Goal: Register for event/course

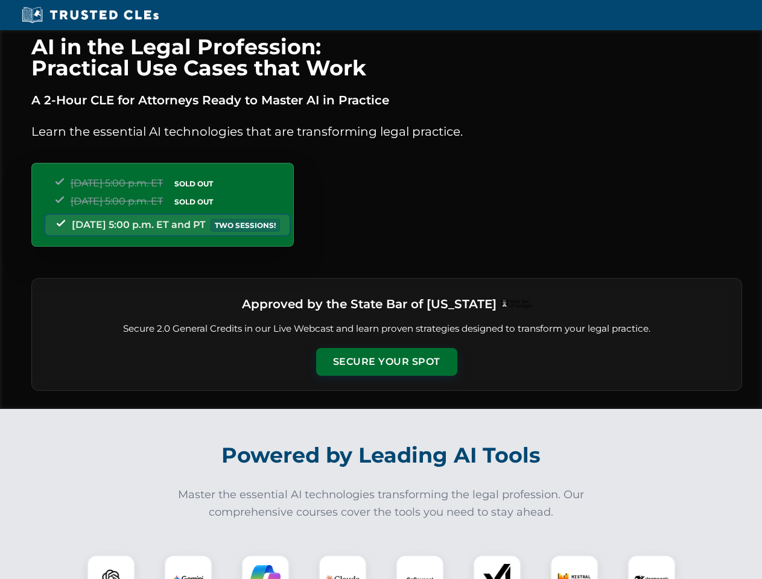
click at [386, 362] on button "Secure Your Spot" at bounding box center [386, 362] width 141 height 28
click at [111, 567] on img at bounding box center [111, 579] width 35 height 35
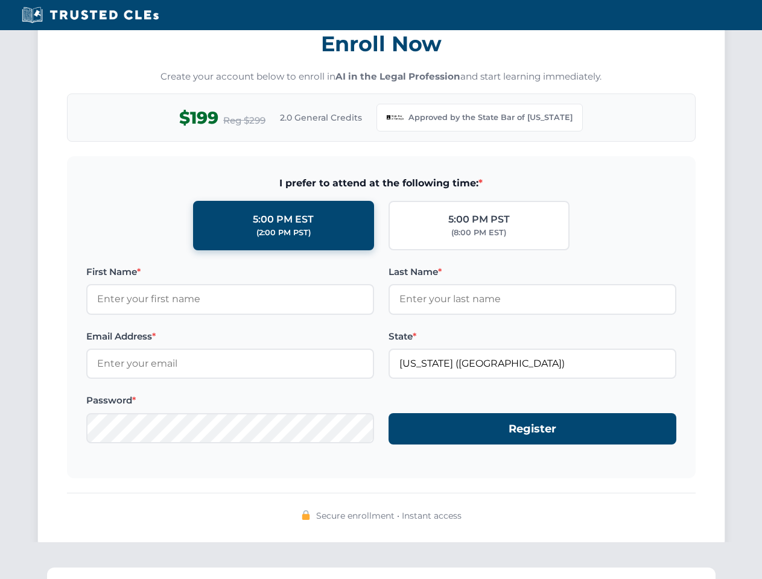
scroll to position [1176, 0]
